Goal: Task Accomplishment & Management: Use online tool/utility

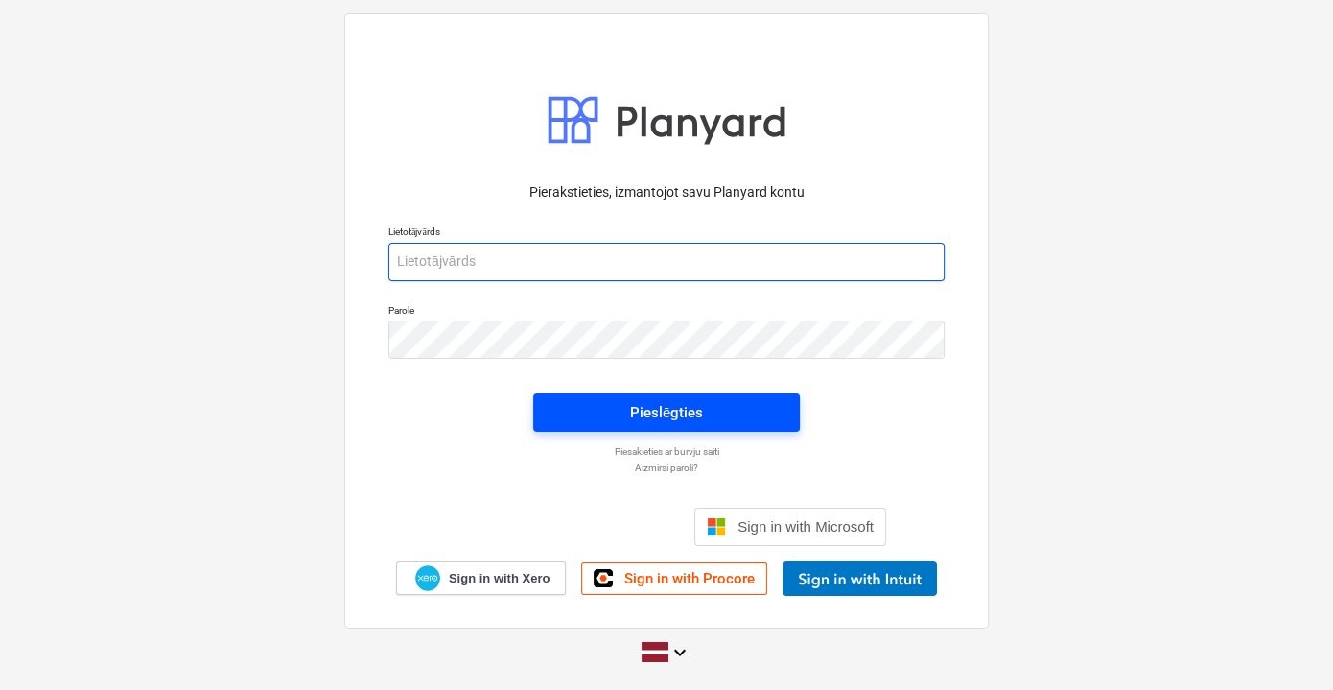
type input "[PERSON_NAME][EMAIL_ADDRESS][DOMAIN_NAME]"
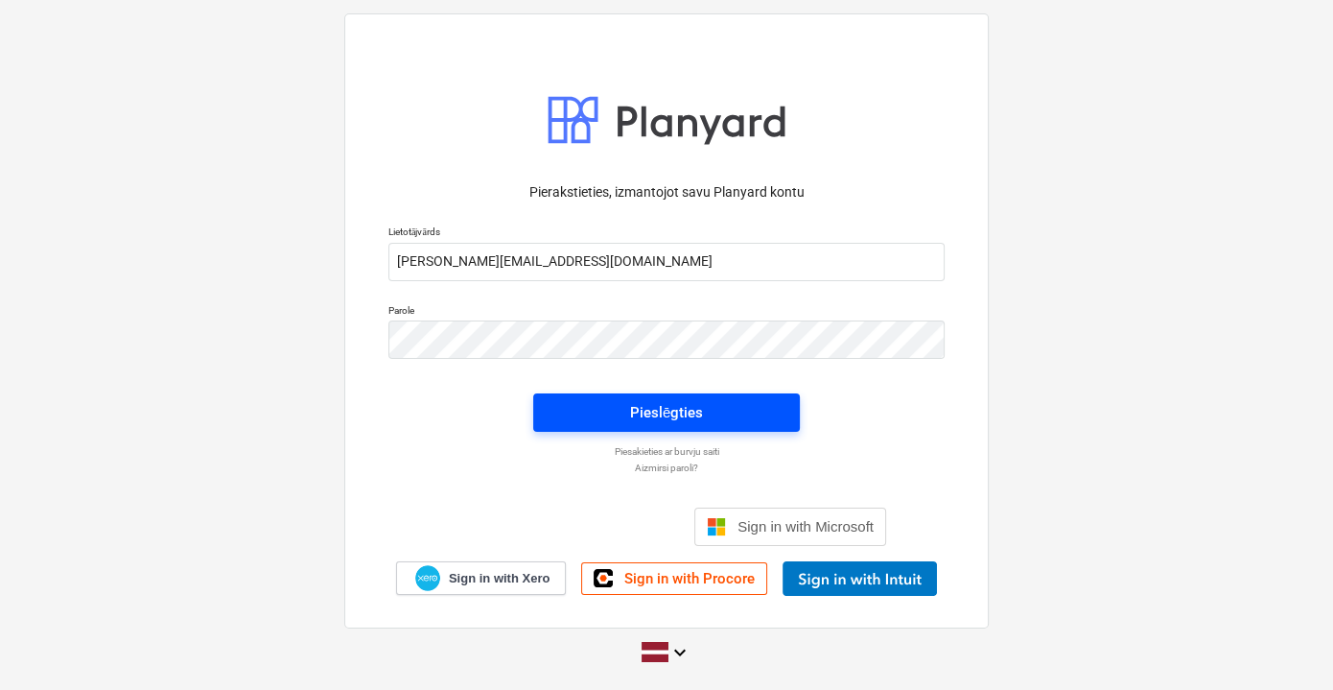
click at [733, 413] on span "Pieslēgties" at bounding box center [666, 412] width 221 height 25
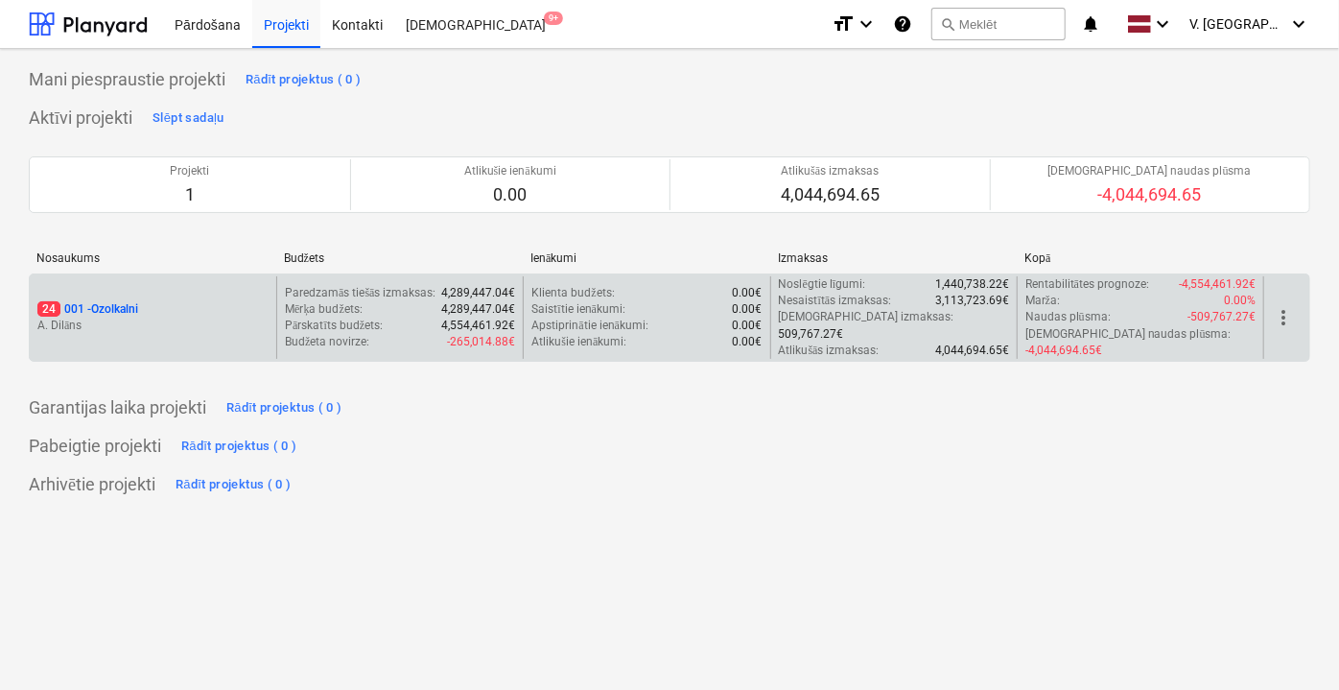
click at [286, 321] on p "Pārskatīts budžets :" at bounding box center [334, 326] width 98 height 16
click at [181, 318] on p "A. Dilāns" at bounding box center [152, 326] width 231 height 16
